Goal: Manage account settings

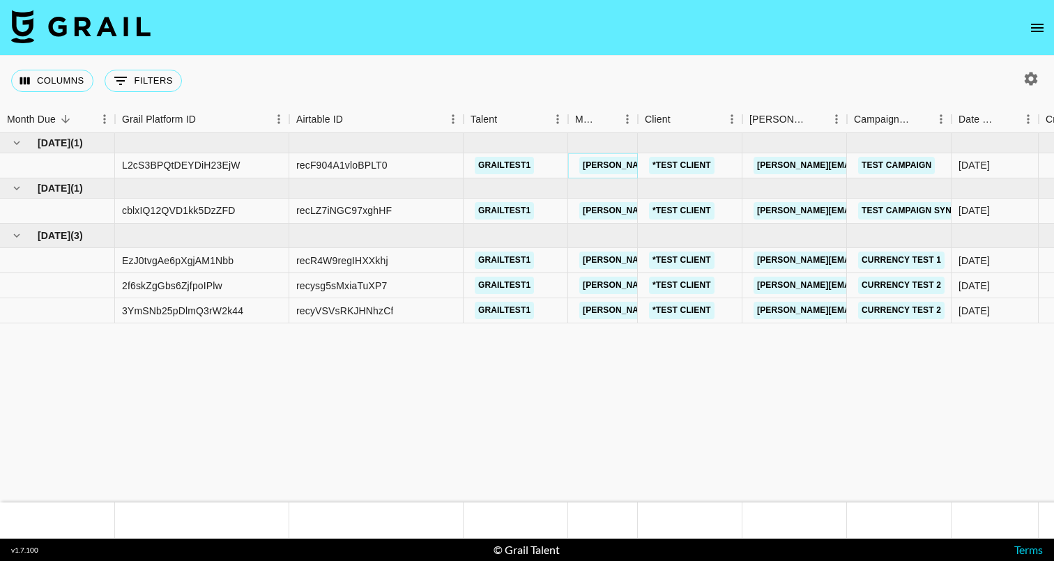
click at [606, 165] on link "[PERSON_NAME][EMAIL_ADDRESS][PERSON_NAME][DOMAIN_NAME]" at bounding box center [728, 165] width 299 height 17
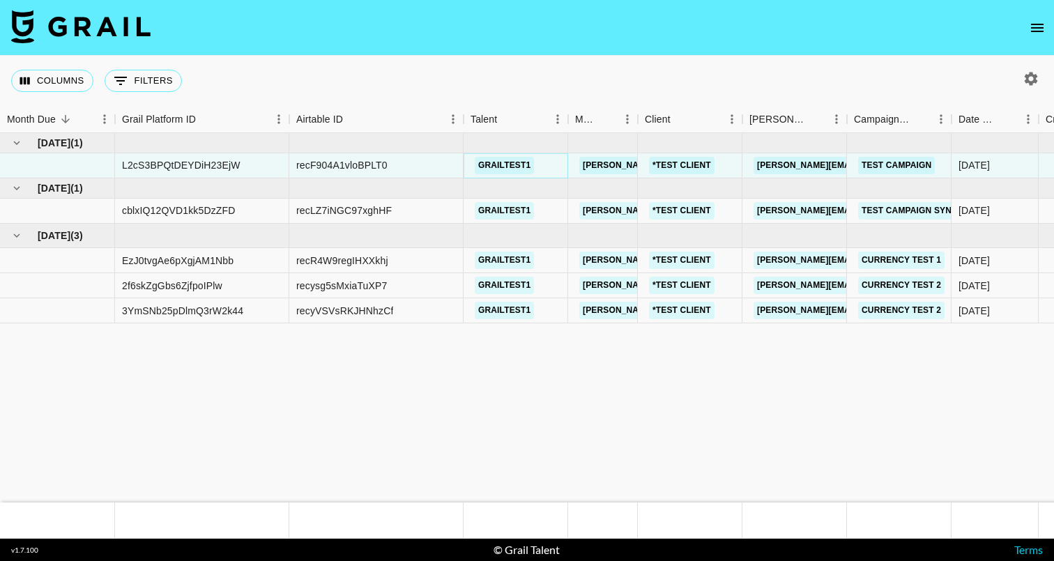
click at [499, 166] on link "grailtest1" at bounding box center [504, 165] width 59 height 17
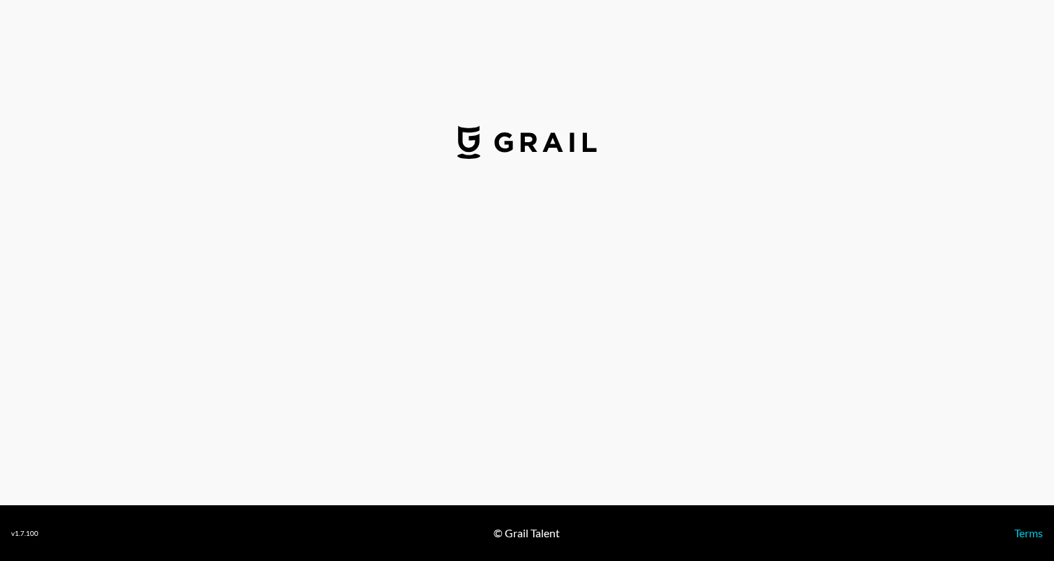
select select "USD"
